Goal: Manage account settings

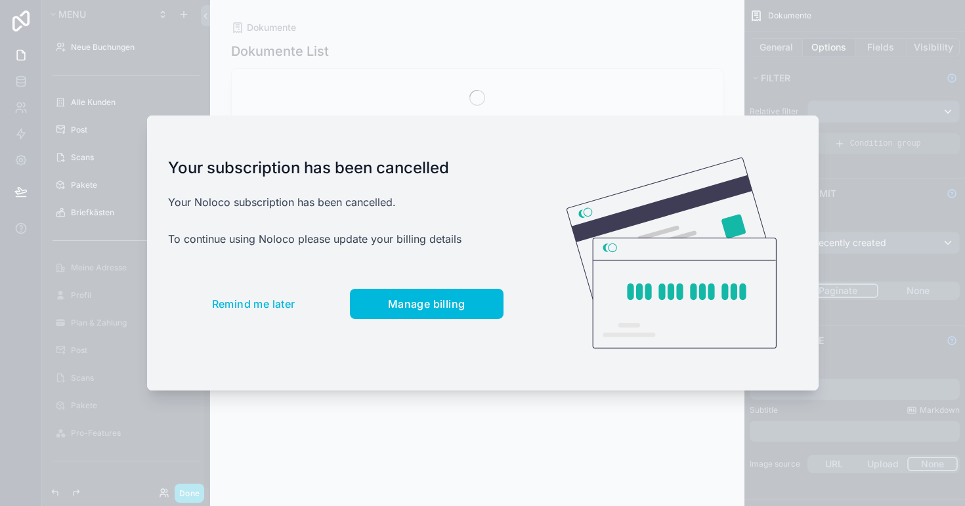
scroll to position [222, 0]
click at [407, 303] on span "Manage billing" at bounding box center [426, 303] width 77 height 13
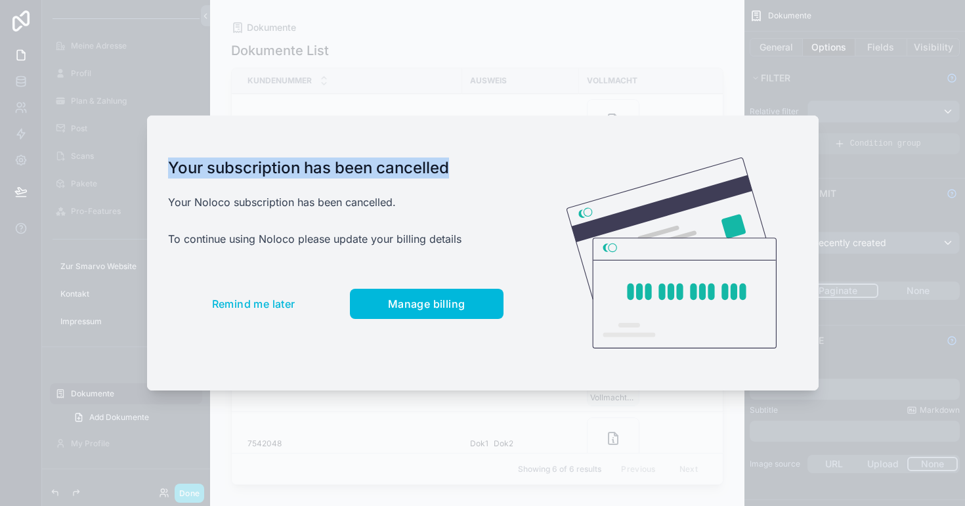
drag, startPoint x: 172, startPoint y: 169, endPoint x: 477, endPoint y: 169, distance: 304.7
click at [477, 169] on h1 "Your subscription has been cancelled" at bounding box center [336, 168] width 336 height 21
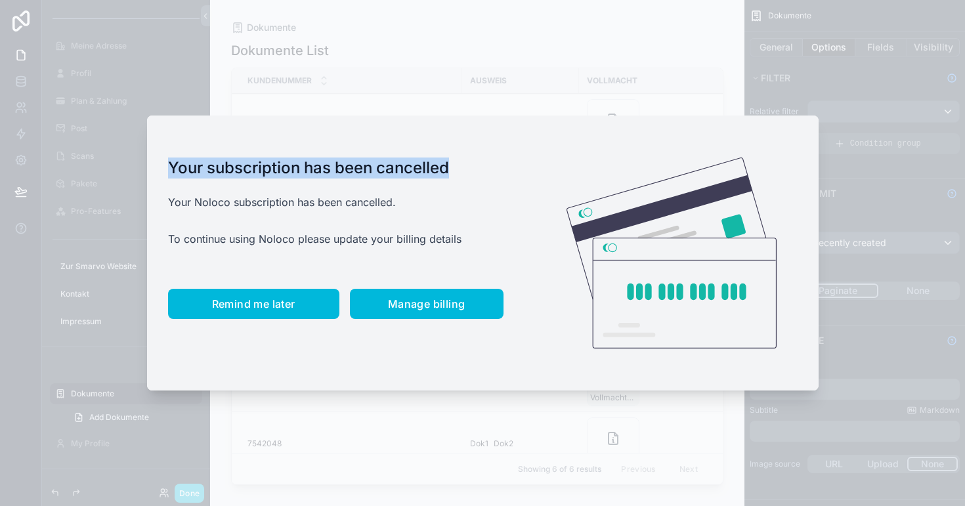
click at [259, 311] on button "Remind me later" at bounding box center [253, 304] width 171 height 30
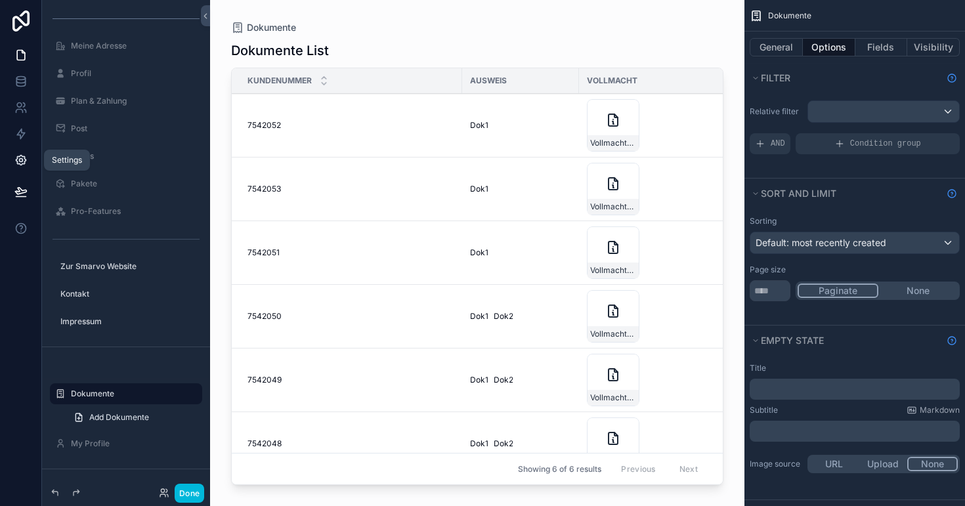
click at [19, 159] on icon at bounding box center [20, 160] width 13 height 13
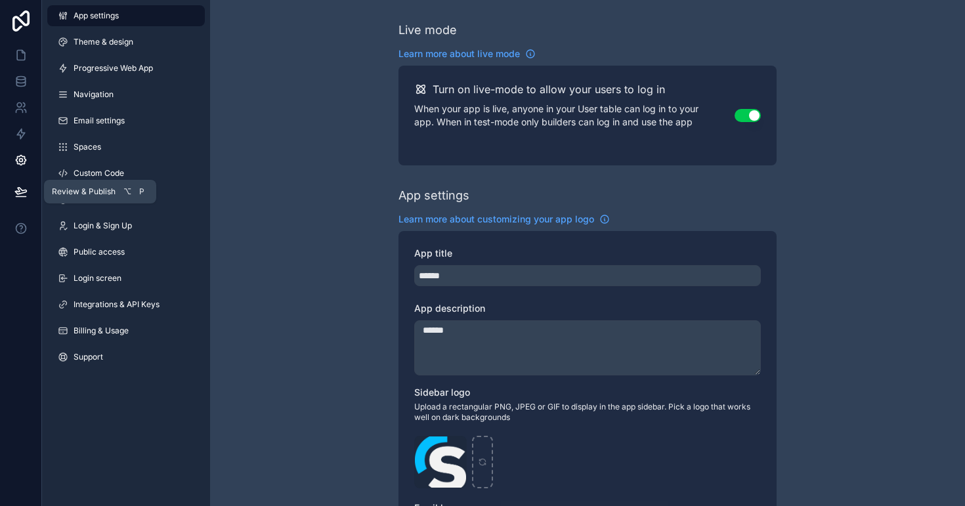
click at [22, 193] on icon at bounding box center [20, 191] width 11 height 7
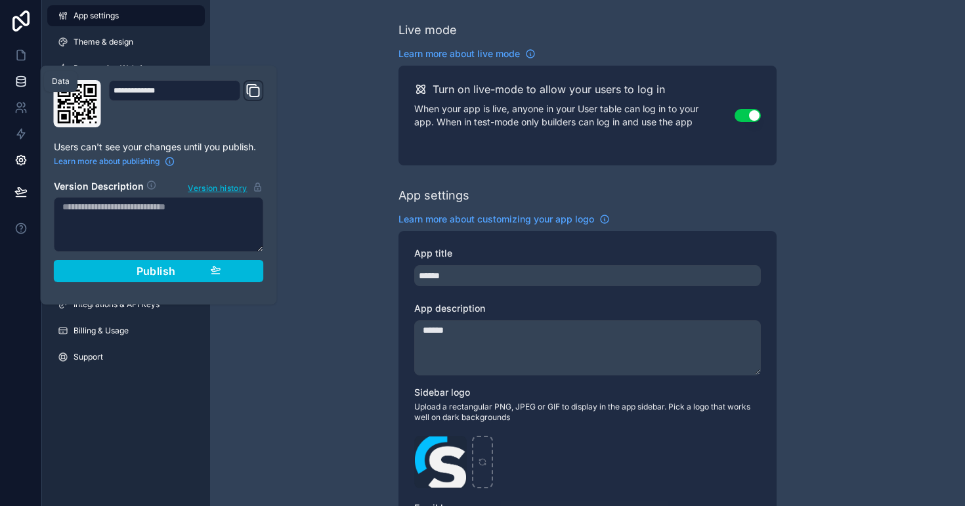
click at [24, 91] on link at bounding box center [20, 81] width 41 height 26
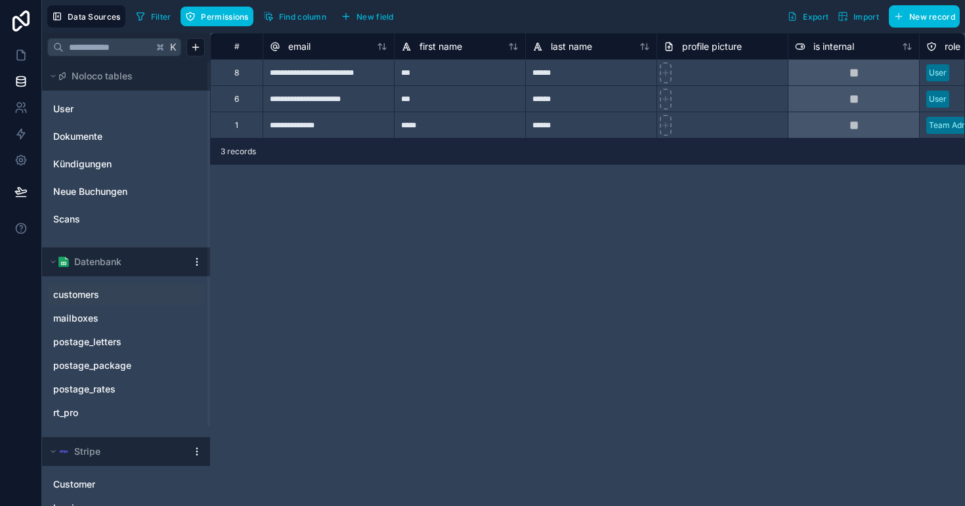
click at [190, 294] on icon "customers" at bounding box center [193, 295] width 11 height 11
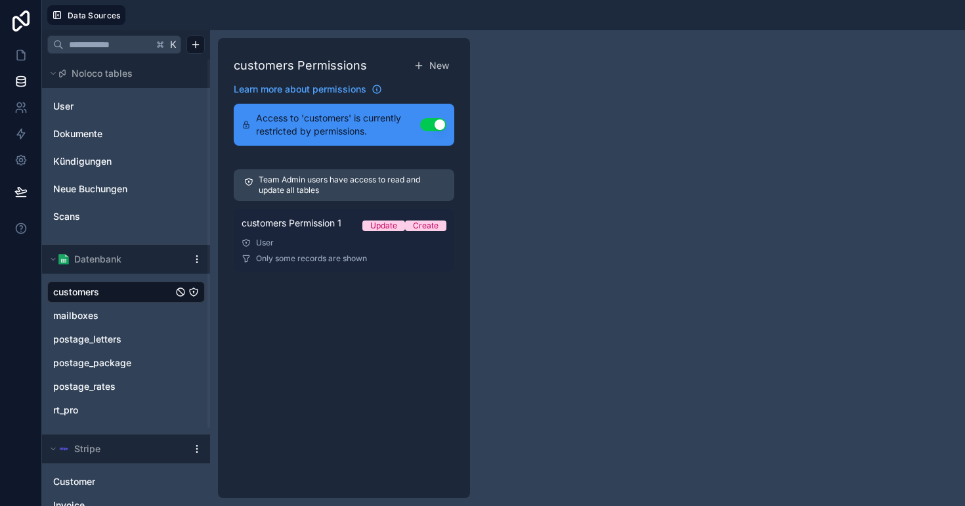
click at [341, 219] on span "customers Permission 1" at bounding box center [292, 223] width 100 height 13
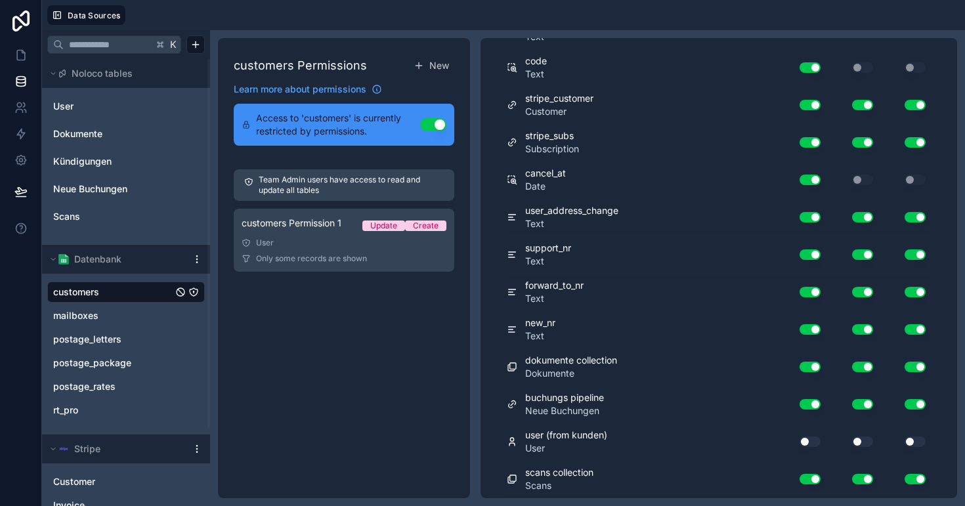
scroll to position [1419, 0]
click at [23, 58] on icon at bounding box center [20, 55] width 13 height 13
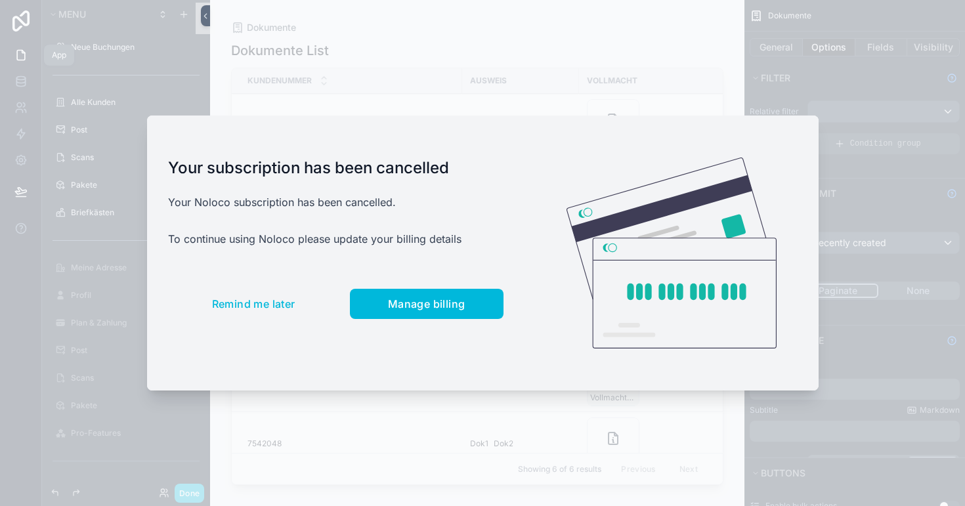
scroll to position [222, 0]
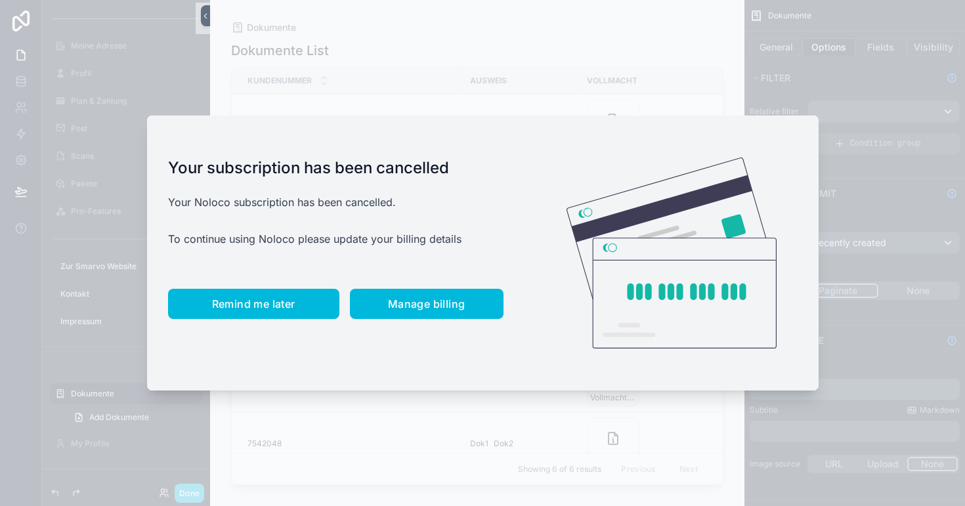
click at [257, 294] on button "Remind me later" at bounding box center [253, 304] width 171 height 30
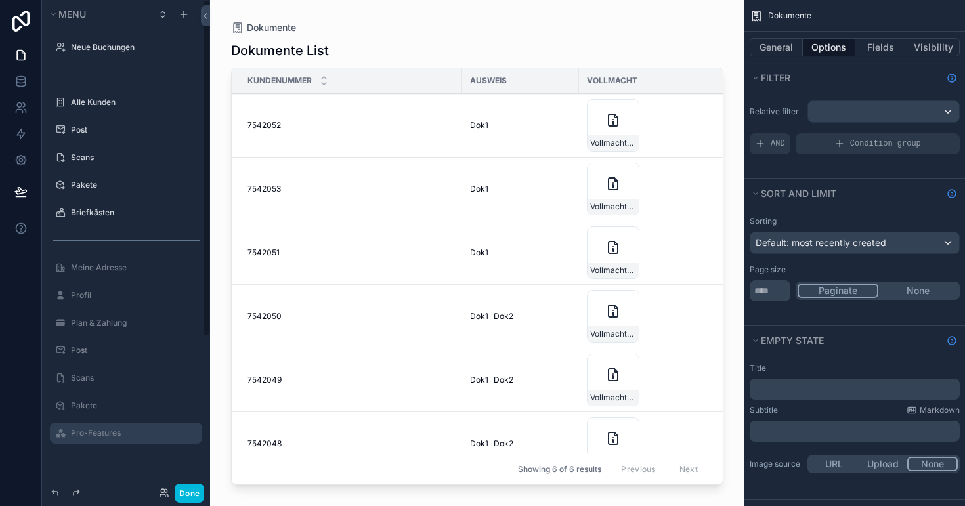
scroll to position [0, 0]
click at [169, 492] on icon at bounding box center [164, 493] width 11 height 11
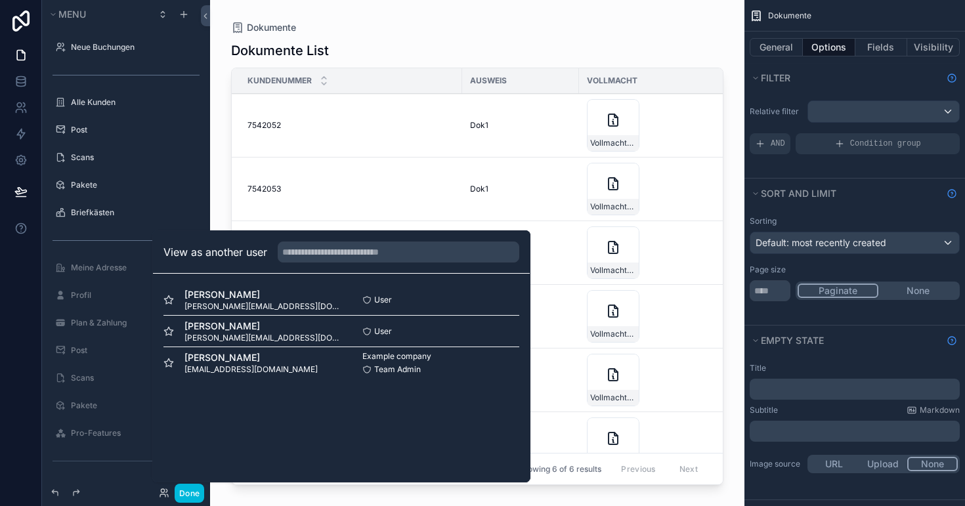
click at [0, 0] on button "Select" at bounding box center [0, 0] width 0 height 0
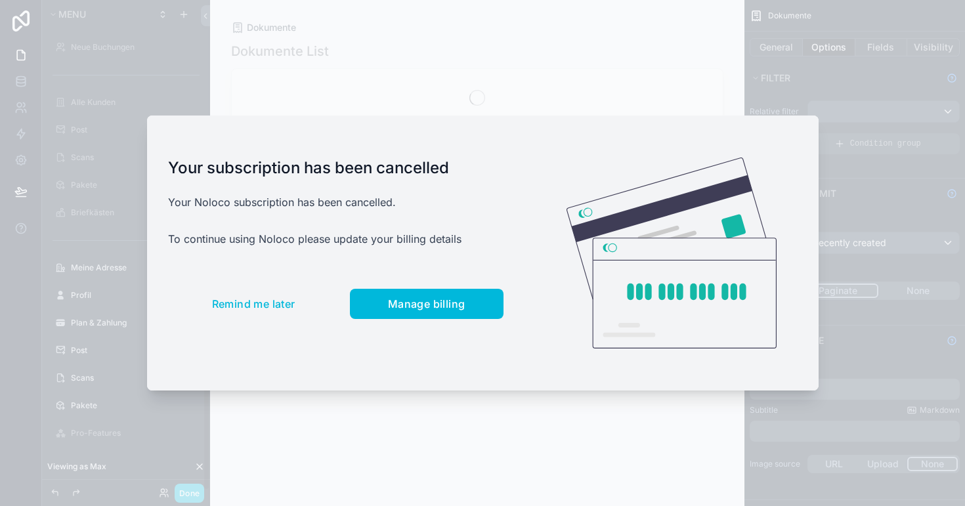
scroll to position [243, 0]
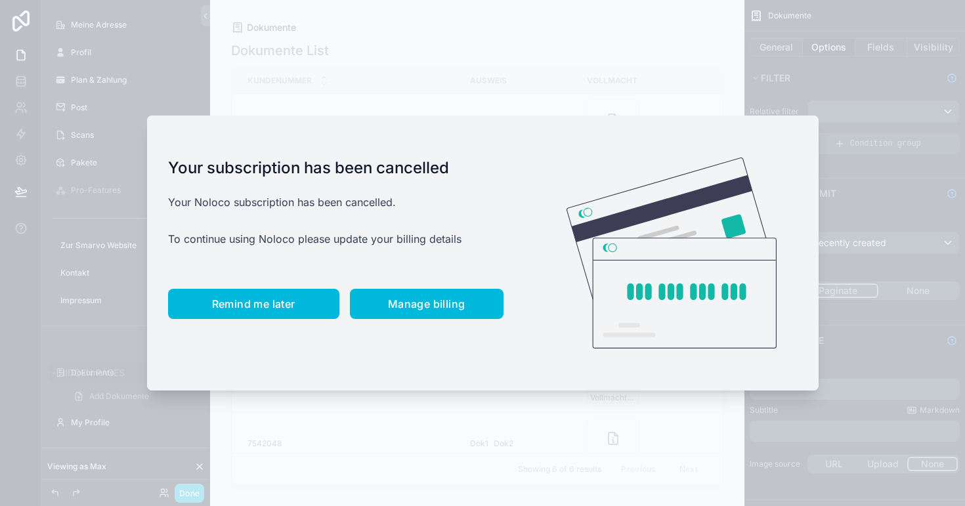
click at [270, 301] on span "Remind me later" at bounding box center [253, 303] width 83 height 13
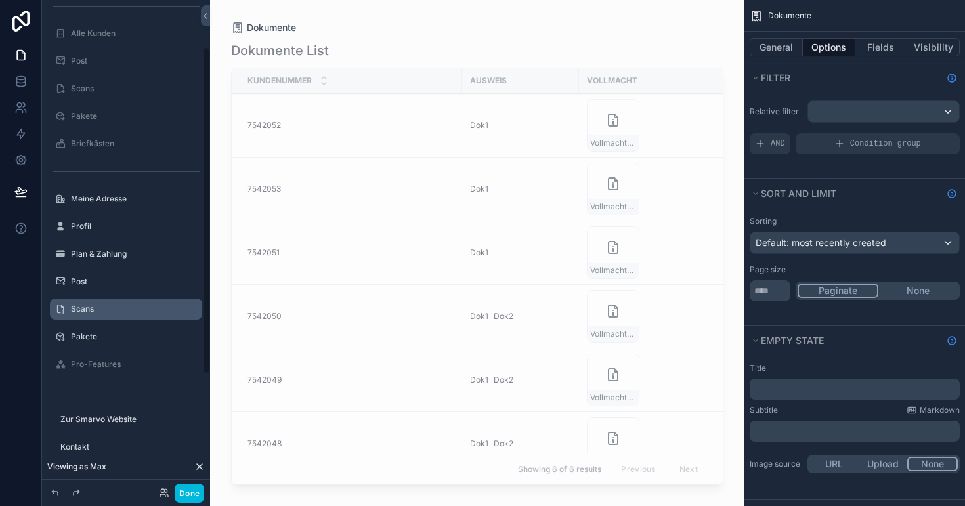
scroll to position [70, 0]
click at [166, 486] on div "Done" at bounding box center [178, 493] width 52 height 19
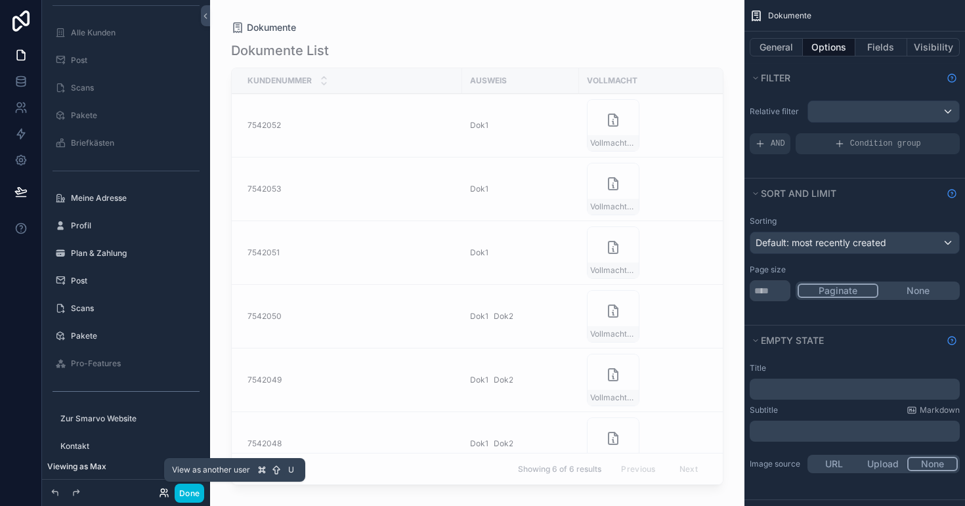
click at [163, 493] on icon at bounding box center [164, 493] width 11 height 11
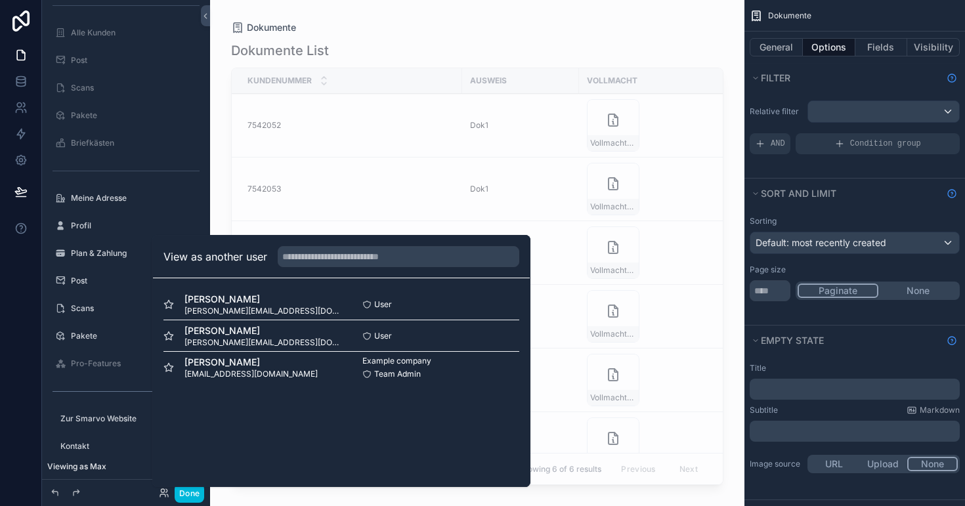
click at [0, 0] on button "Select" at bounding box center [0, 0] width 0 height 0
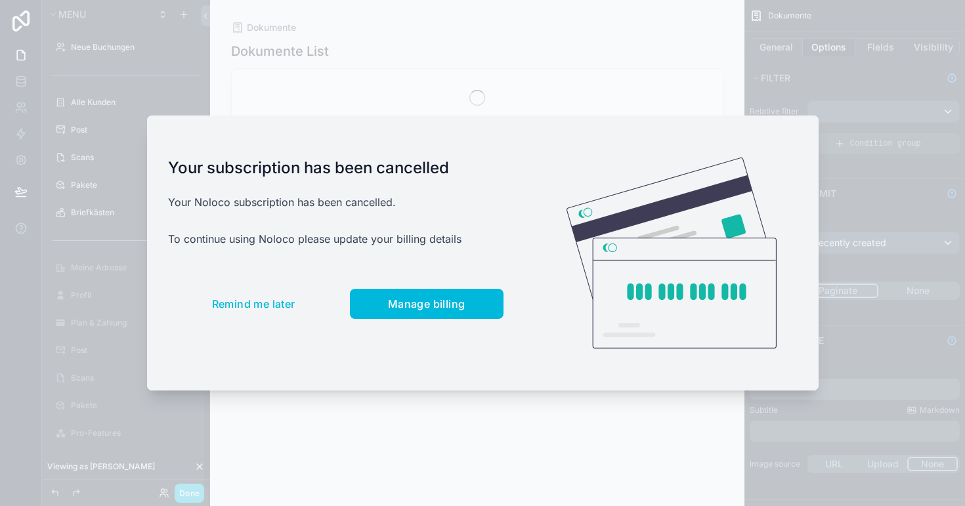
scroll to position [243, 0]
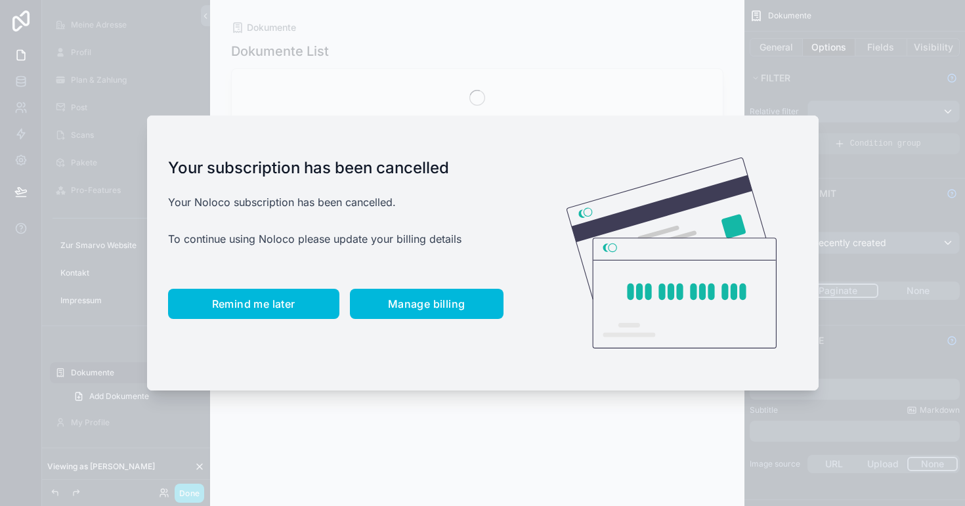
click at [290, 311] on button "Remind me later" at bounding box center [253, 304] width 171 height 30
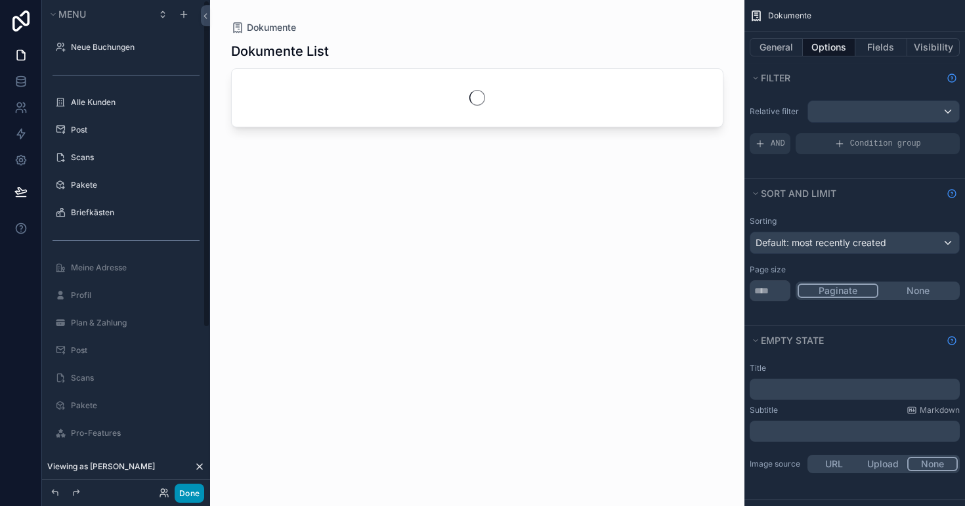
scroll to position [0, 0]
click at [187, 491] on button "Done" at bounding box center [190, 493] width 30 height 19
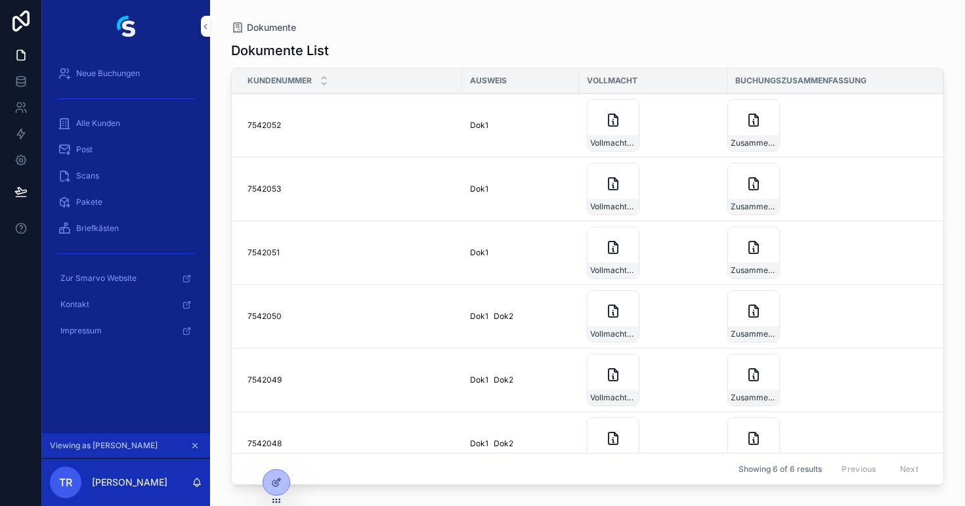
click at [108, 118] on span "Alle Kunden" at bounding box center [98, 123] width 44 height 11
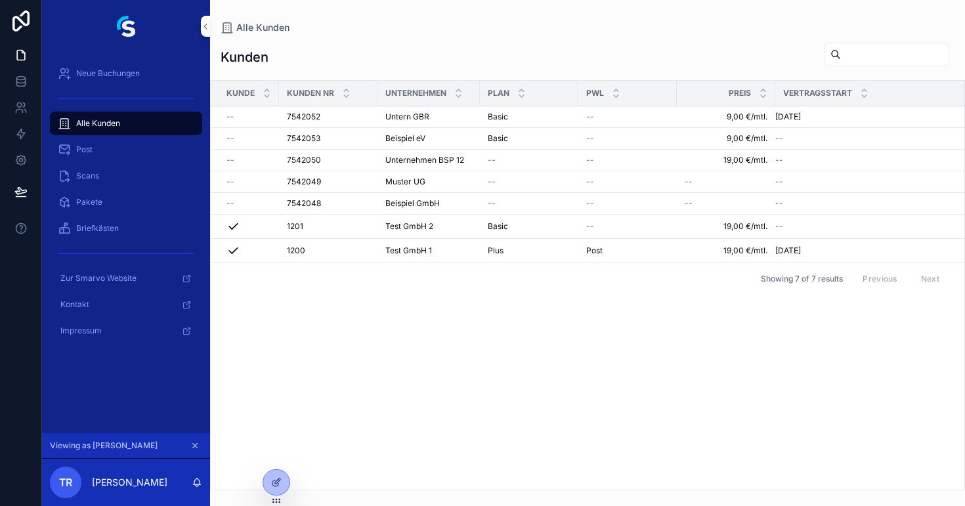
click at [95, 153] on div "Post" at bounding box center [126, 149] width 137 height 21
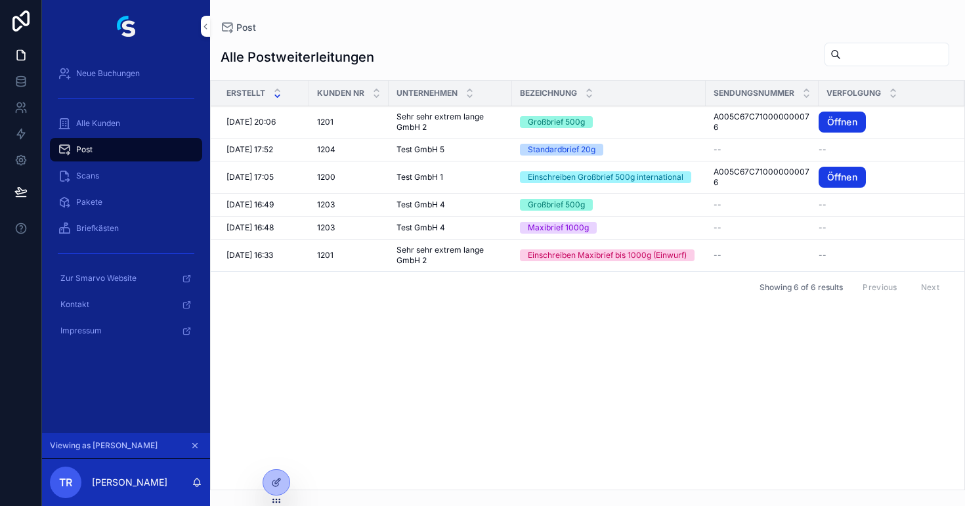
click at [0, 0] on div at bounding box center [0, 0] width 0 height 0
click at [197, 447] on icon "scrollable content" at bounding box center [194, 445] width 9 height 9
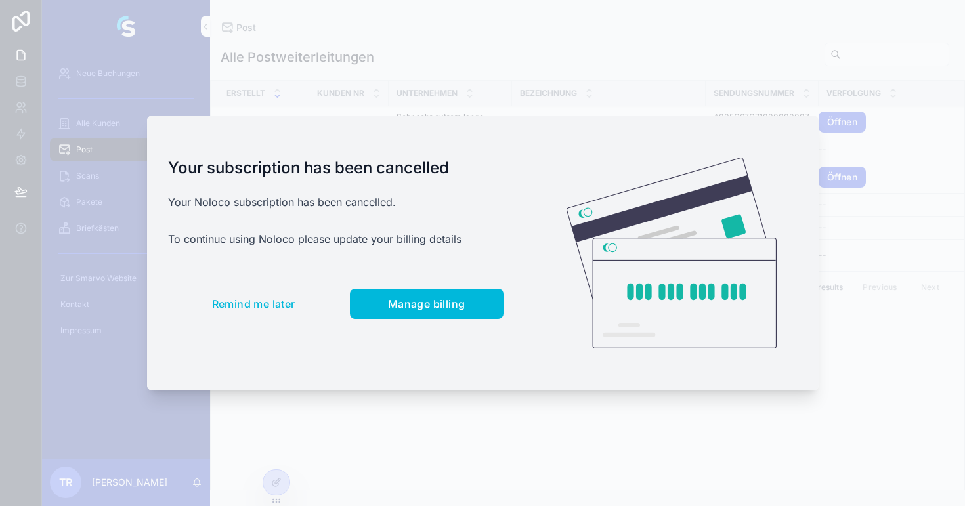
click at [266, 326] on div "Your subscription has been cancelled Your Noloco subscription has been cancelle…" at bounding box center [336, 254] width 378 height 276
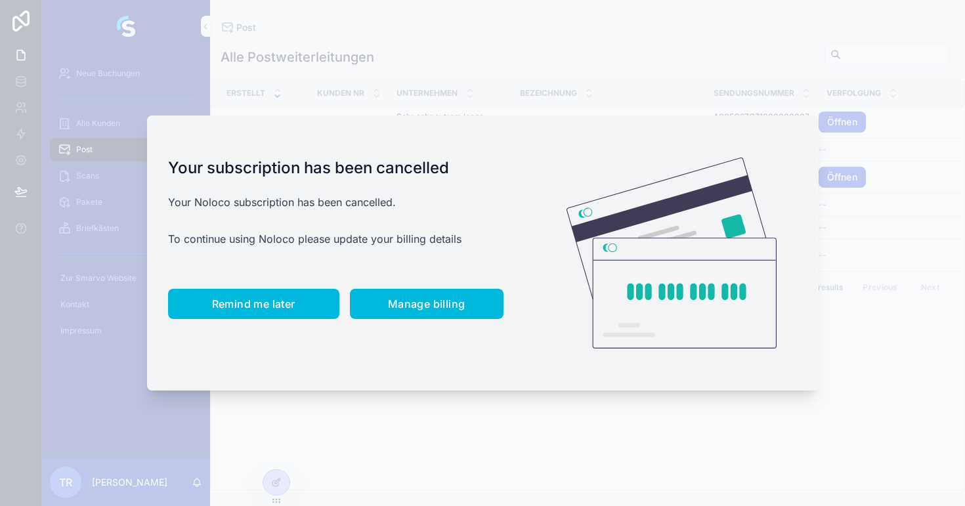
click at [263, 316] on button "Remind me later" at bounding box center [253, 304] width 171 height 30
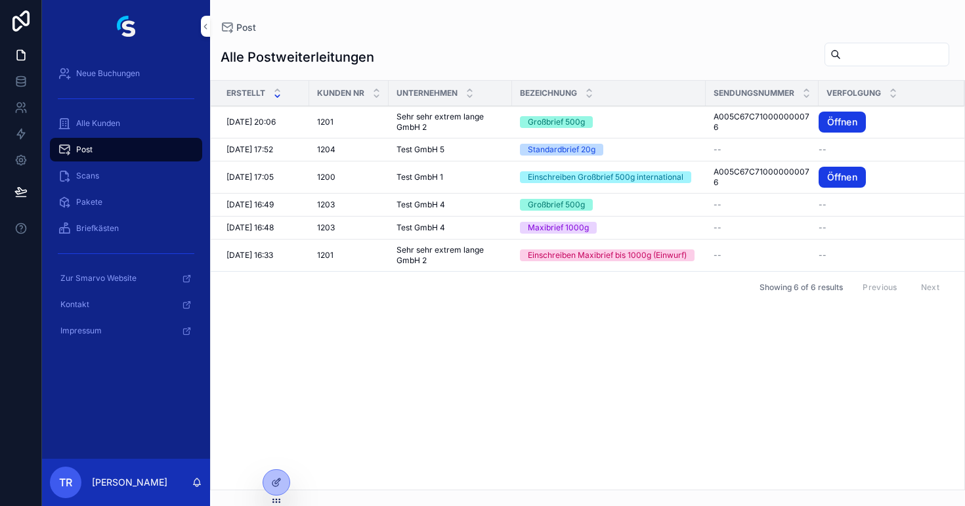
click at [0, 0] on icon at bounding box center [0, 0] width 0 height 0
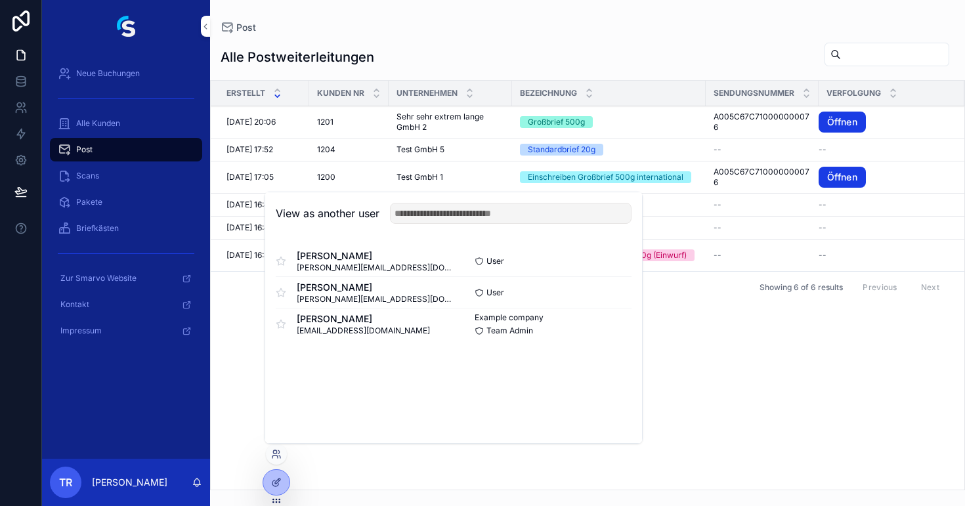
click at [0, 0] on button "Select" at bounding box center [0, 0] width 0 height 0
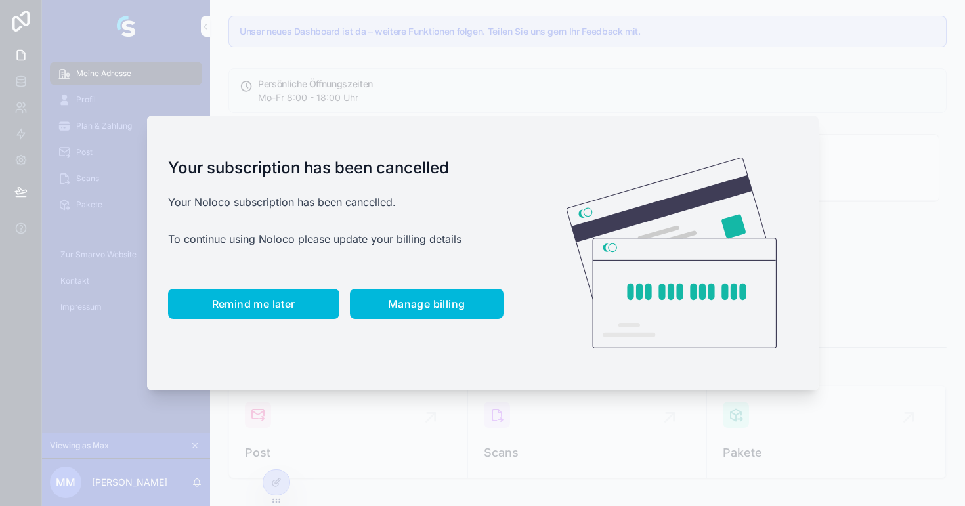
click at [264, 305] on span "Remind me later" at bounding box center [253, 303] width 83 height 13
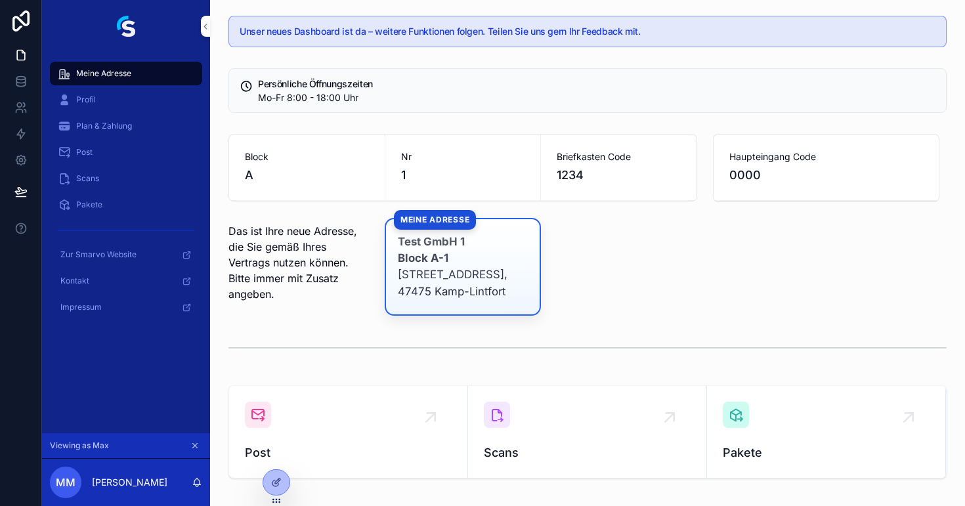
click at [99, 95] on div "Profil" at bounding box center [126, 99] width 137 height 21
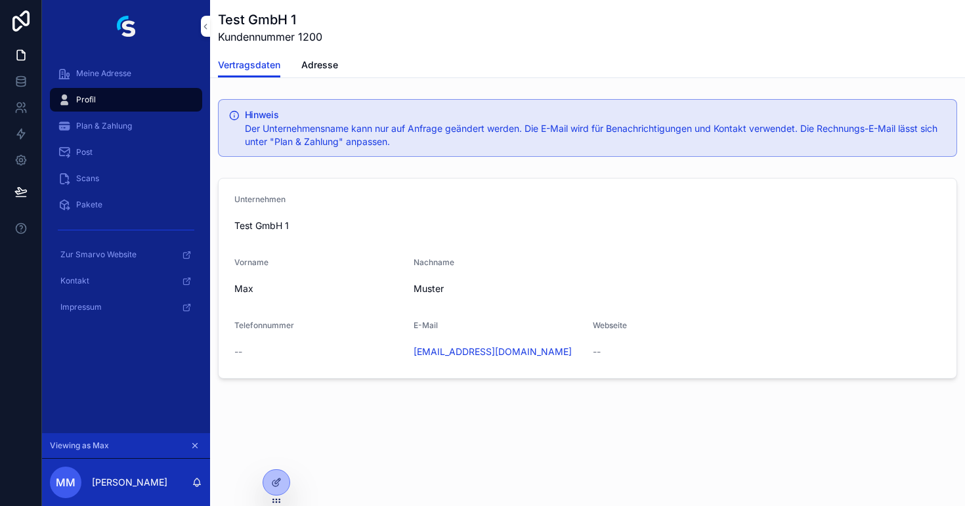
click at [105, 130] on span "Plan & Zahlung" at bounding box center [104, 126] width 56 height 11
